Goal: Information Seeking & Learning: Find specific page/section

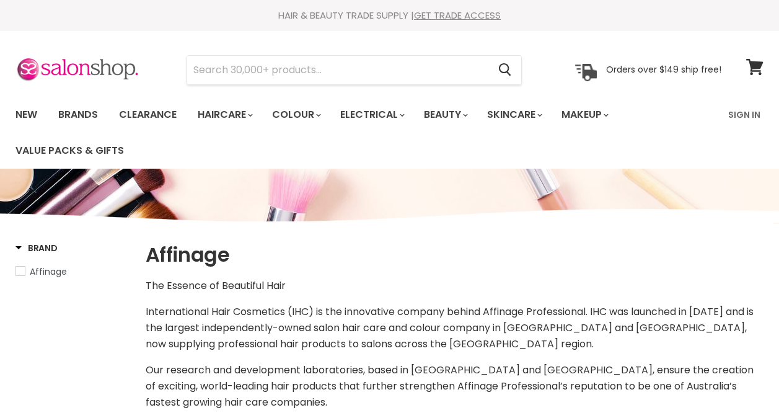
select select "manual"
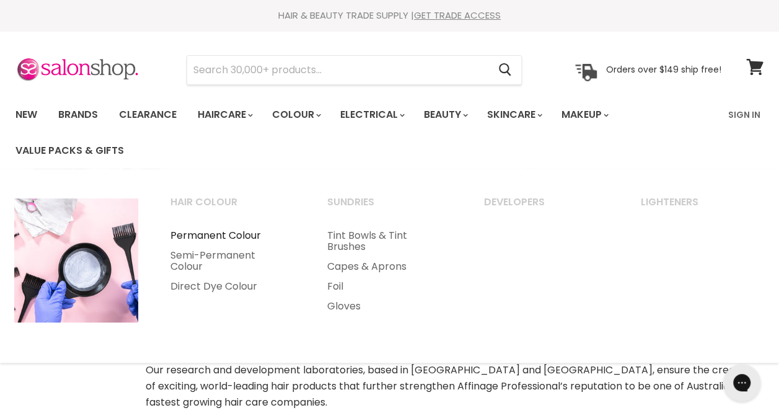
click at [205, 233] on link "Permanent Colour" at bounding box center [232, 236] width 154 height 20
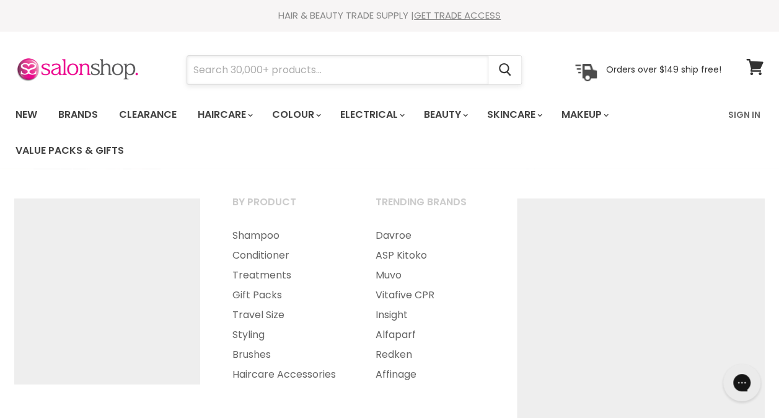
click at [237, 72] on input "Search" at bounding box center [337, 70] width 301 height 29
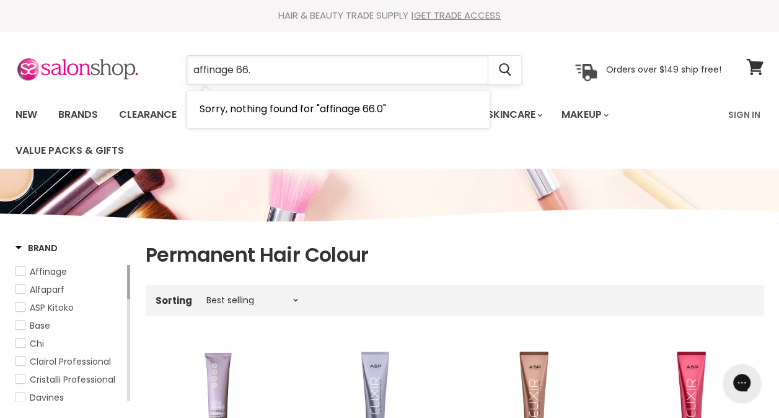
type input "affinage 66"
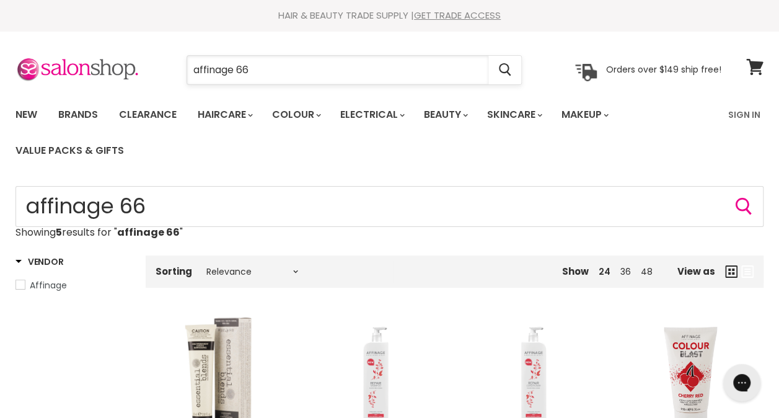
drag, startPoint x: 238, startPoint y: 69, endPoint x: 308, endPoint y: 69, distance: 70.1
click at [298, 69] on input "affinage 66" at bounding box center [337, 70] width 301 height 29
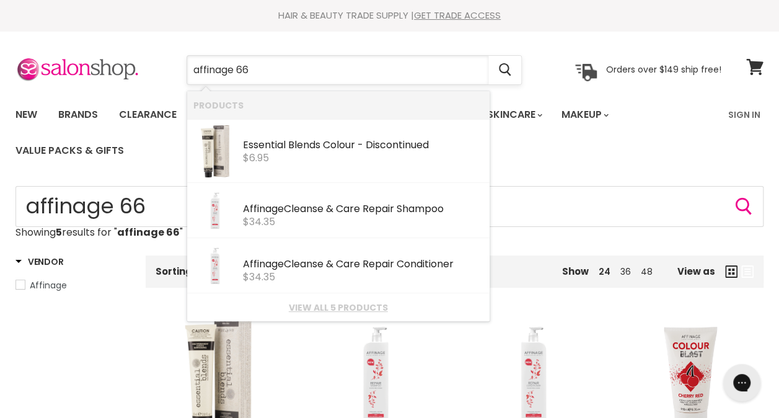
type input "affinage"
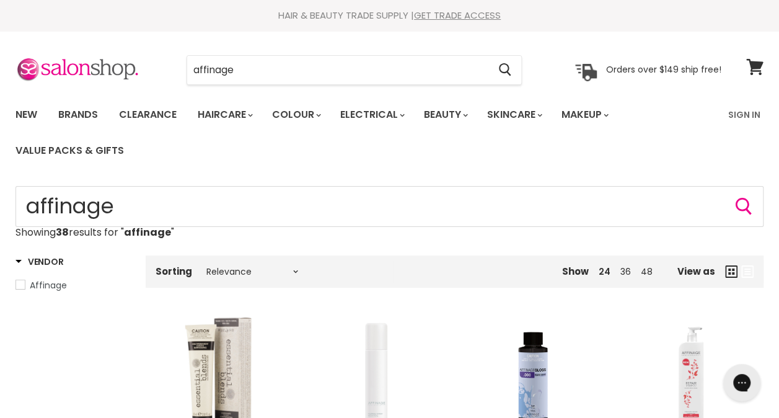
click at [24, 282] on span "Affinage" at bounding box center [20, 284] width 9 height 9
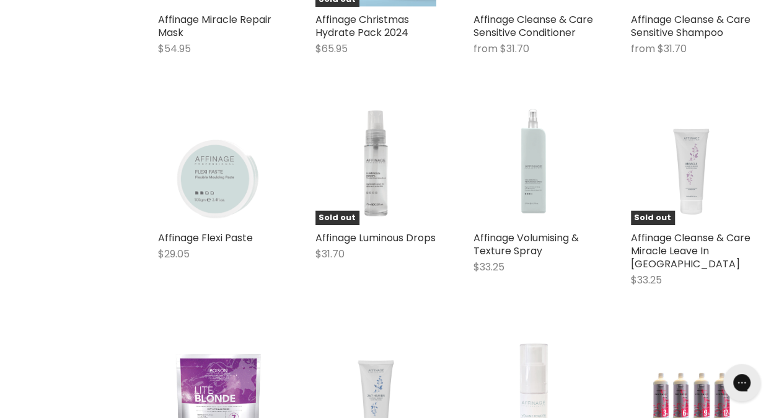
scroll to position [1550, 0]
